Goal: Task Accomplishment & Management: Use online tool/utility

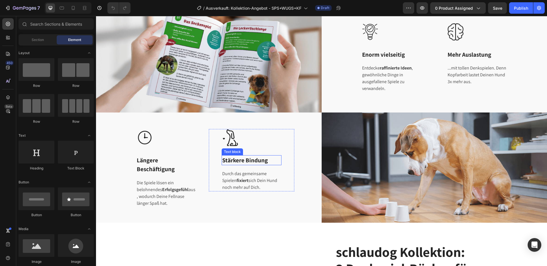
scroll to position [9, 0]
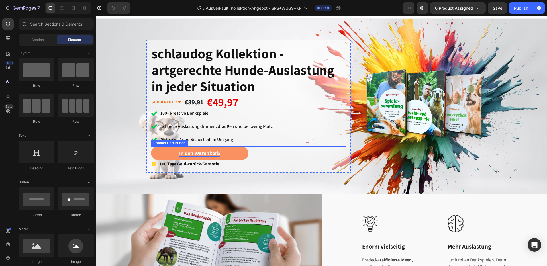
click at [209, 152] on div "In den Warenkorb" at bounding box center [199, 153] width 41 height 7
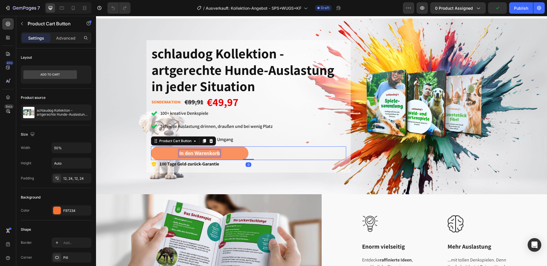
click at [209, 152] on div "In den Warenkorb" at bounding box center [199, 153] width 41 height 7
click at [209, 152] on p "In den Warenkorb" at bounding box center [199, 153] width 41 height 7
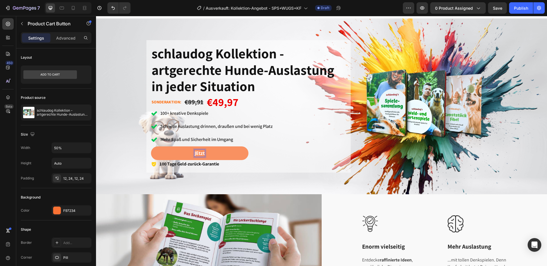
click at [151, 146] on button "JEtzt" at bounding box center [200, 153] width 98 height 14
click at [151, 146] on button "Jetzt" at bounding box center [200, 153] width 98 height 14
click at [193, 153] on p "Jetzt Vorbestellen" at bounding box center [200, 153] width 40 height 7
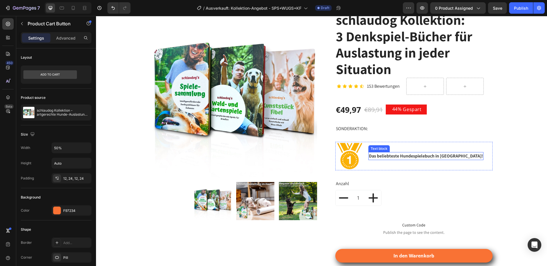
scroll to position [432, 0]
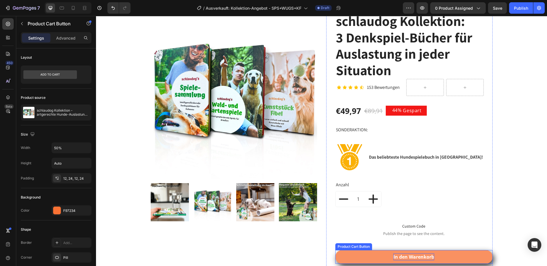
click at [400, 257] on div "In den Warenkorb" at bounding box center [413, 257] width 41 height 7
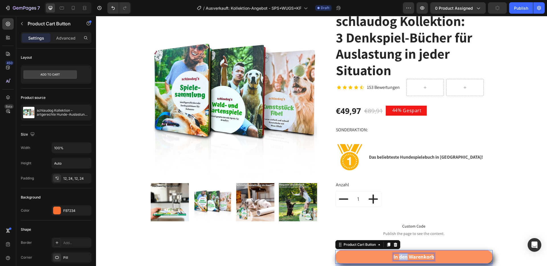
click at [400, 257] on p "In den Warenkorb" at bounding box center [413, 257] width 41 height 7
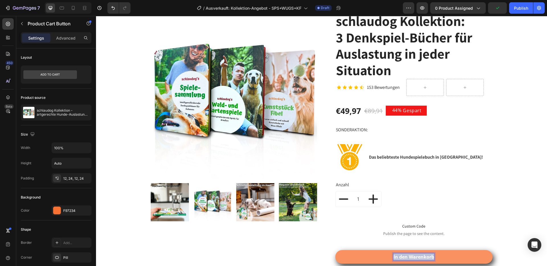
click at [400, 257] on p "In den Warenkorb" at bounding box center [413, 257] width 41 height 7
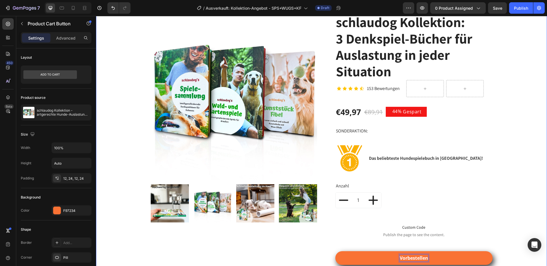
click at [508, 215] on div "Product Images & Gallery schlaudog Kollektion: 3 Denkspiel-Bücher für Auslastun…" at bounding box center [321, 165] width 442 height 304
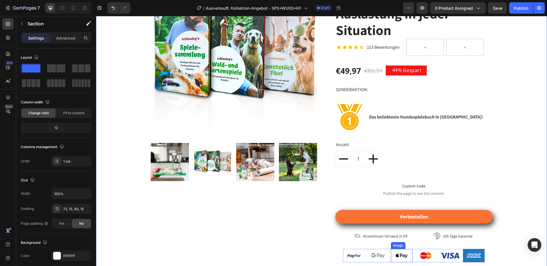
scroll to position [501, 0]
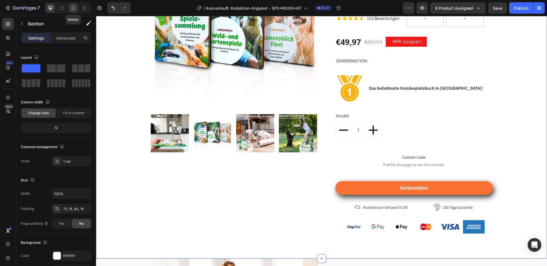
click at [74, 9] on icon at bounding box center [73, 9] width 1 height 1
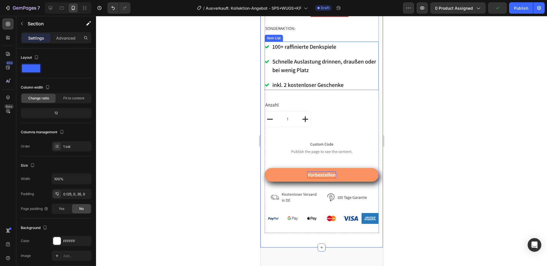
scroll to position [241, 0]
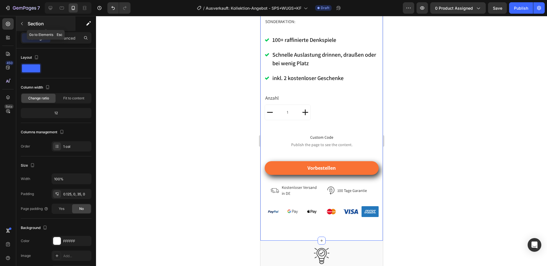
click at [20, 23] on icon "button" at bounding box center [22, 23] width 5 height 5
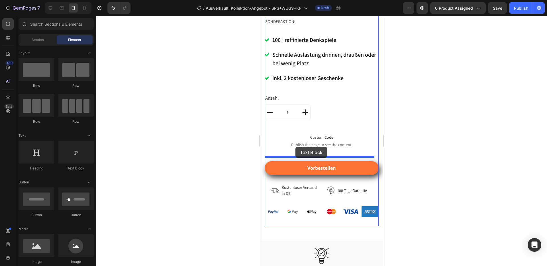
drag, startPoint x: 336, startPoint y: 175, endPoint x: 295, endPoint y: 147, distance: 50.0
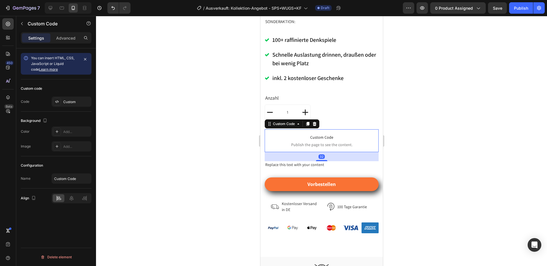
click at [320, 134] on span "Custom Code" at bounding box center [321, 137] width 114 height 7
click at [69, 102] on div "Custom" at bounding box center [76, 101] width 27 height 5
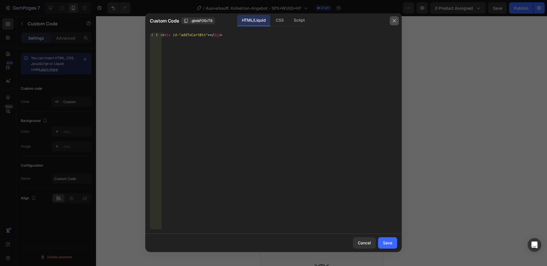
click at [394, 19] on icon "button" at bounding box center [394, 21] width 5 height 5
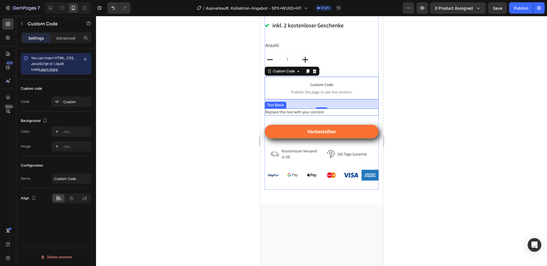
scroll to position [309, 0]
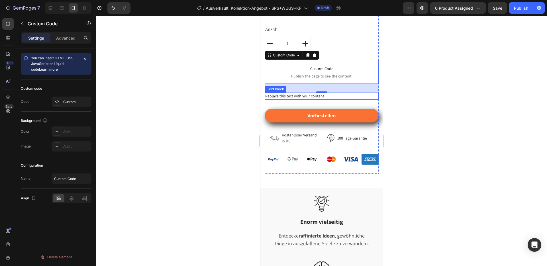
click at [315, 93] on div "Replace this text with your content" at bounding box center [321, 96] width 114 height 7
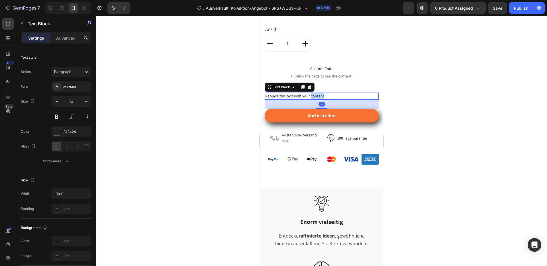
click at [315, 93] on div "Replace this text with your content" at bounding box center [321, 96] width 114 height 7
click at [315, 93] on p "Replace this text with your content" at bounding box center [321, 96] width 113 height 6
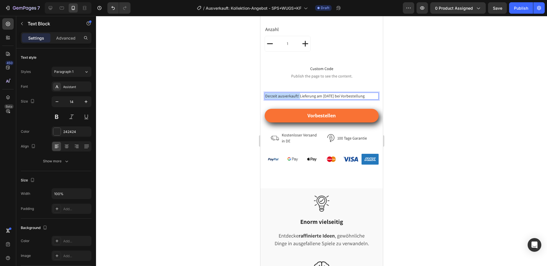
drag, startPoint x: 298, startPoint y: 92, endPoint x: 250, endPoint y: 91, distance: 47.9
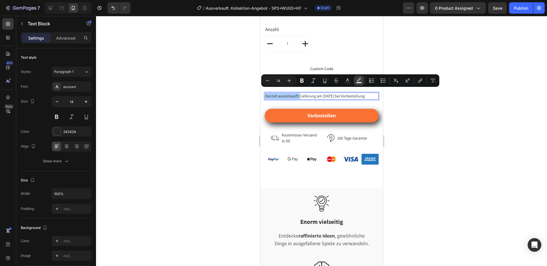
click at [360, 82] on rect "Editor contextual toolbar" at bounding box center [358, 82] width 5 height 1
type input "000000"
type input "77"
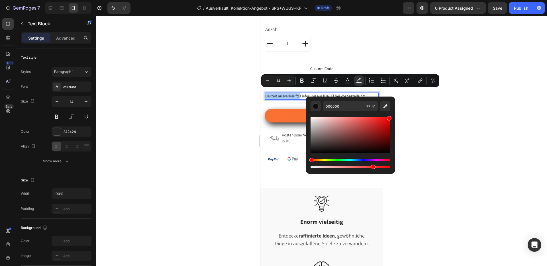
drag, startPoint x: 381, startPoint y: 124, endPoint x: 414, endPoint y: 109, distance: 36.0
click at [414, 0] on body "7 Version history / Ausverkauft: Kollektion-Angebot - SPS+WUGS+KF Draft Preview…" at bounding box center [273, 0] width 547 height 0
type input "FF0000"
click at [371, 108] on input "77" at bounding box center [371, 106] width 14 height 10
type input "0"
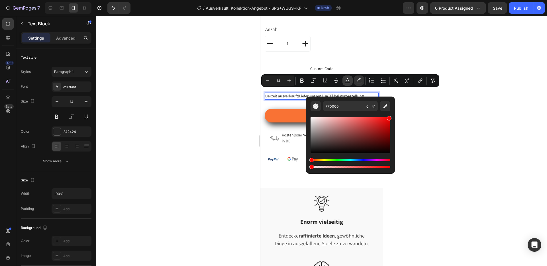
click at [349, 82] on rect "Editor contextual toolbar" at bounding box center [347, 82] width 5 height 1
type input "242424"
drag, startPoint x: 378, startPoint y: 129, endPoint x: 410, endPoint y: 102, distance: 42.1
click at [410, 0] on body "7 Version history / Ausverkauft: Kollektion-Angebot - SPS+WUGS+KF Draft Preview…" at bounding box center [273, 0] width 547 height 0
type input "FF0000"
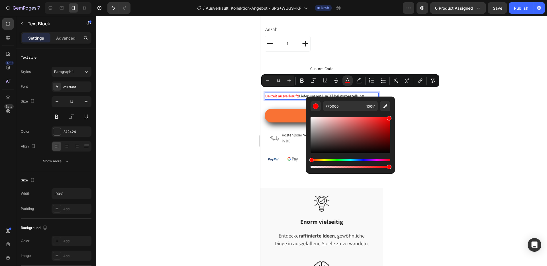
click at [419, 101] on div at bounding box center [321, 141] width 451 height 250
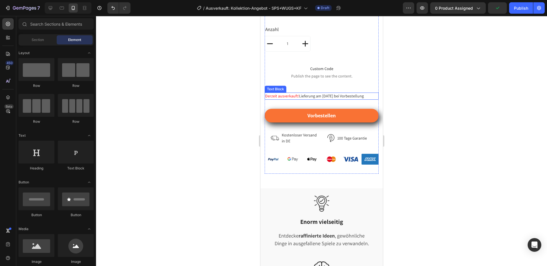
click at [359, 93] on p "Derzeit ausverkauft! Lieferung am [DATE] bei Vorbestellung" at bounding box center [321, 96] width 113 height 6
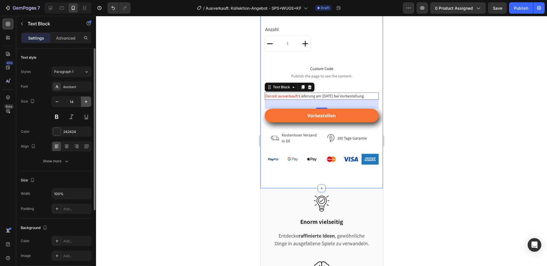
click at [87, 102] on icon "button" at bounding box center [86, 101] width 3 height 3
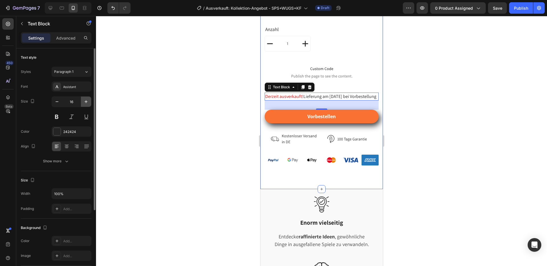
click at [87, 102] on icon "button" at bounding box center [86, 101] width 3 height 3
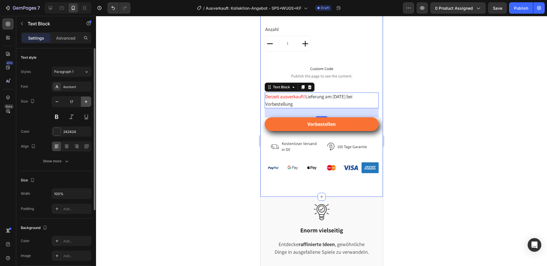
click at [87, 102] on icon "button" at bounding box center [86, 101] width 3 height 3
type input "18"
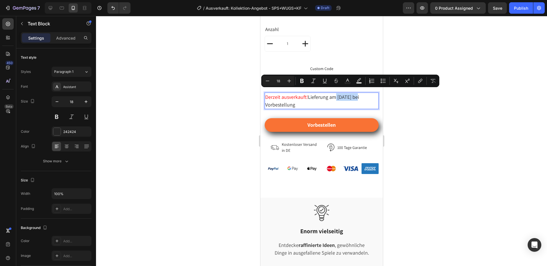
drag, startPoint x: 337, startPoint y: 93, endPoint x: 356, endPoint y: 94, distance: 19.1
click at [356, 94] on p "Derzeit ausverkauft! Lieferung am [DATE] bei Vorbestellung" at bounding box center [321, 100] width 113 height 15
click at [338, 94] on p "Derzeit ausverkauft! Lieferung am [DATE] bei Vorbestellung" at bounding box center [321, 100] width 113 height 15
drag, startPoint x: 338, startPoint y: 94, endPoint x: 354, endPoint y: 94, distance: 15.4
click at [354, 94] on p "Derzeit ausverkauft! Lieferung am [DATE] bei Vorbestellung" at bounding box center [321, 100] width 113 height 15
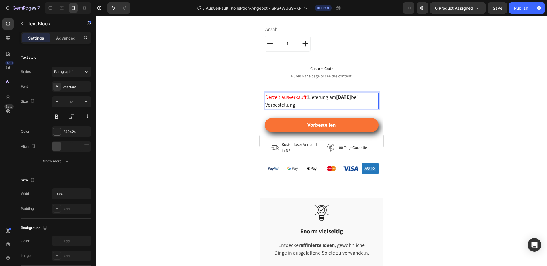
click at [316, 103] on p "Derzeit ausverkauft! Lieferung am [DATE] bei Vorbestellung" at bounding box center [321, 100] width 113 height 15
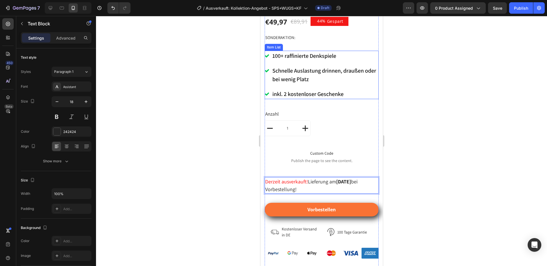
scroll to position [226, 0]
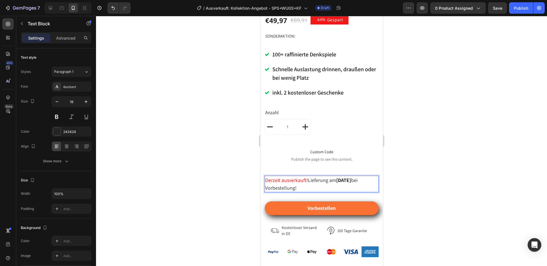
click at [268, 177] on span "Derzeit ausverkauft!" at bounding box center [286, 180] width 43 height 7
click at [444, 170] on div at bounding box center [321, 141] width 451 height 250
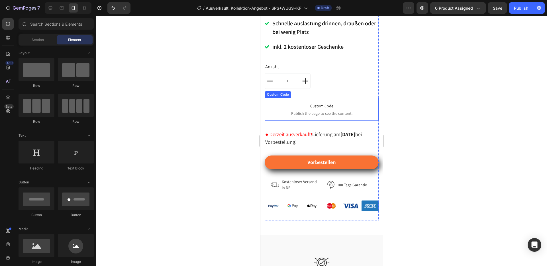
scroll to position [312, 0]
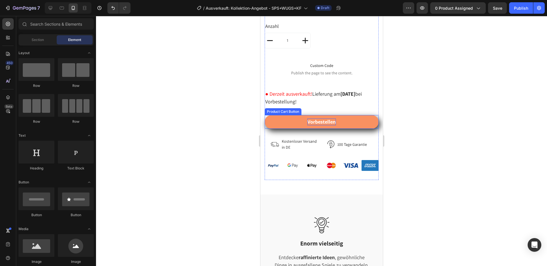
click at [307, 118] on p "Vorbestellen" at bounding box center [321, 121] width 28 height 7
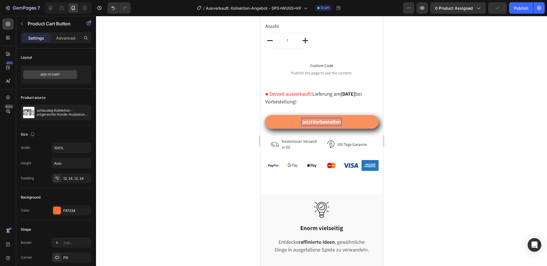
click at [264, 115] on button "JetztVorbestellen" at bounding box center [321, 122] width 114 height 14
click at [440, 111] on div at bounding box center [321, 141] width 451 height 250
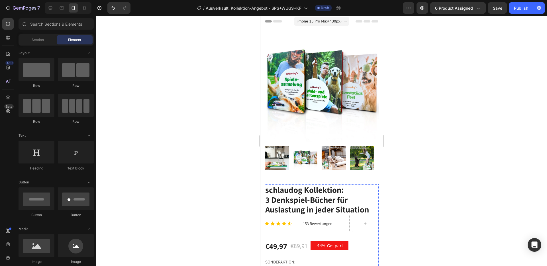
scroll to position [0, 0]
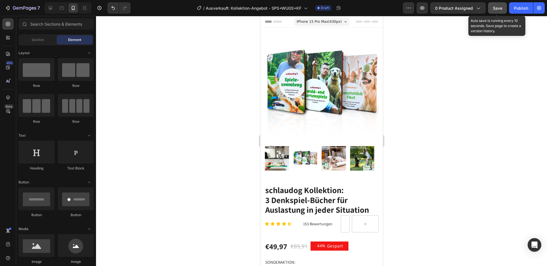
click at [494, 4] on button "Save" at bounding box center [497, 7] width 19 height 11
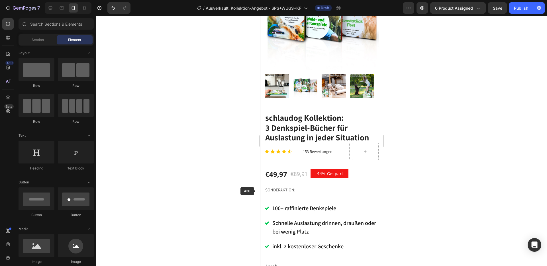
scroll to position [11, 0]
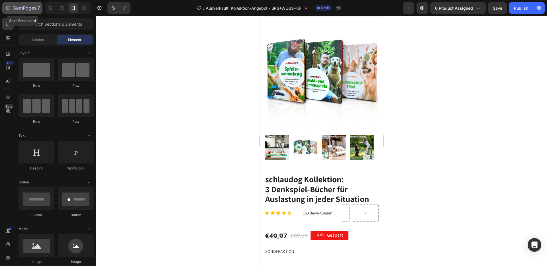
click at [21, 10] on icon "button" at bounding box center [24, 8] width 23 height 5
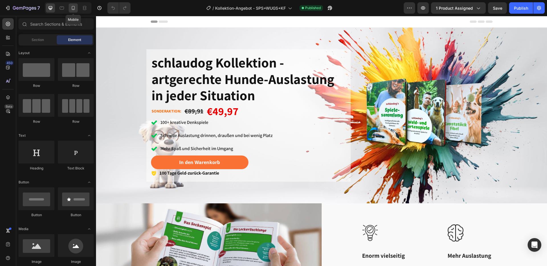
click at [77, 11] on div at bounding box center [73, 7] width 9 height 9
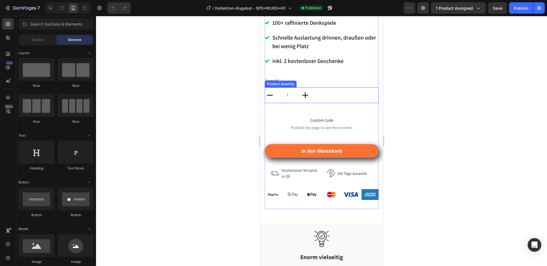
scroll to position [266, 0]
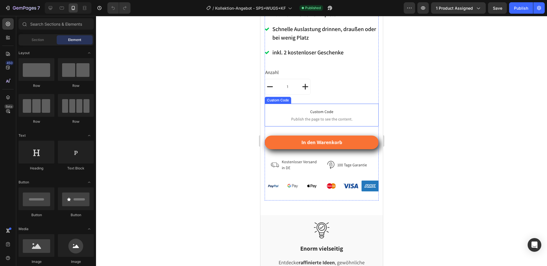
click at [325, 108] on span "Custom Code" at bounding box center [321, 111] width 114 height 7
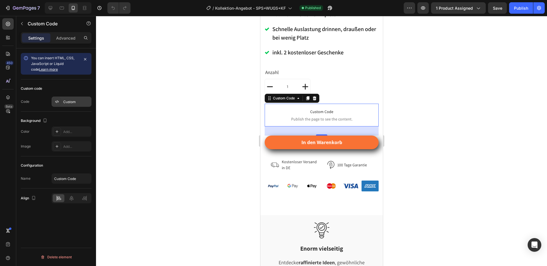
click at [79, 103] on div "Custom" at bounding box center [76, 101] width 27 height 5
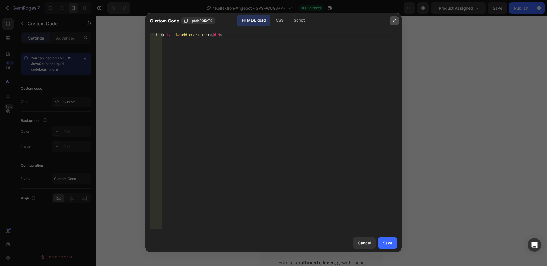
click at [392, 20] on icon "button" at bounding box center [394, 21] width 5 height 5
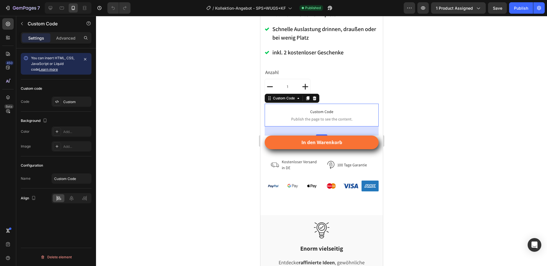
click at [428, 152] on div at bounding box center [321, 141] width 451 height 250
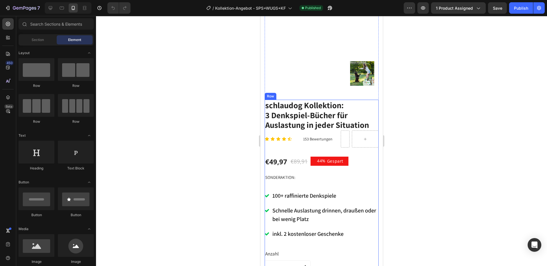
scroll to position [0, 0]
